Goal: Transaction & Acquisition: Purchase product/service

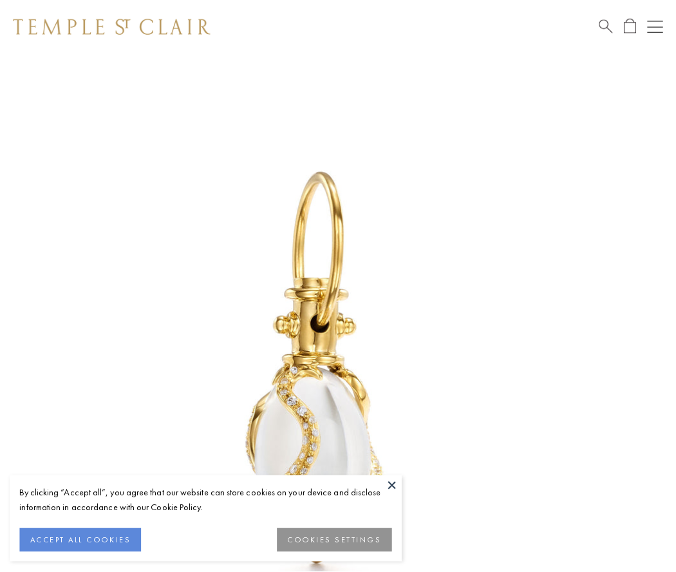
scroll to position [16, 0]
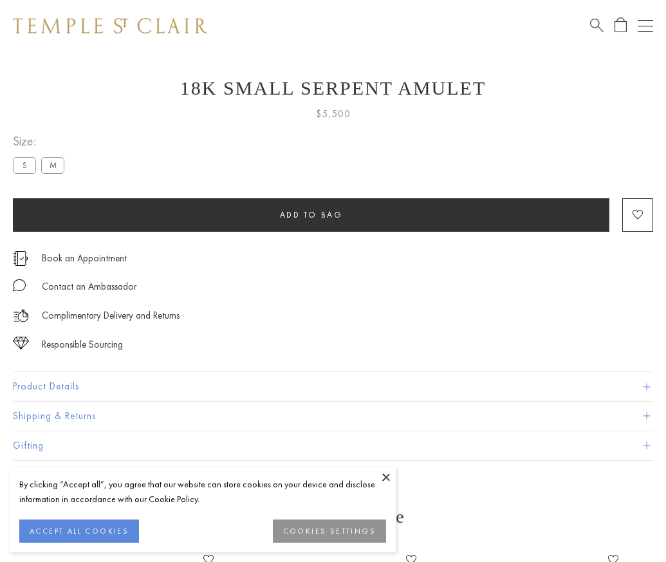
click at [311, 214] on span "Add to bag" at bounding box center [311, 214] width 63 height 11
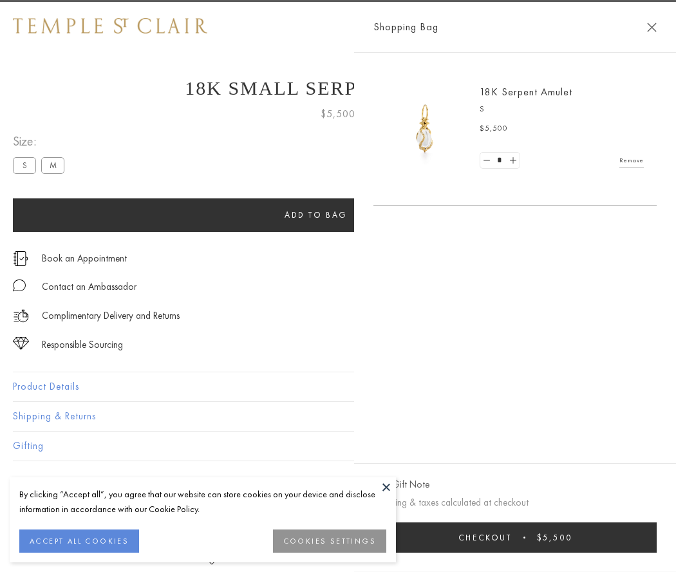
click at [512, 537] on span "Checkout" at bounding box center [484, 537] width 53 height 11
